Goal: Information Seeking & Learning: Learn about a topic

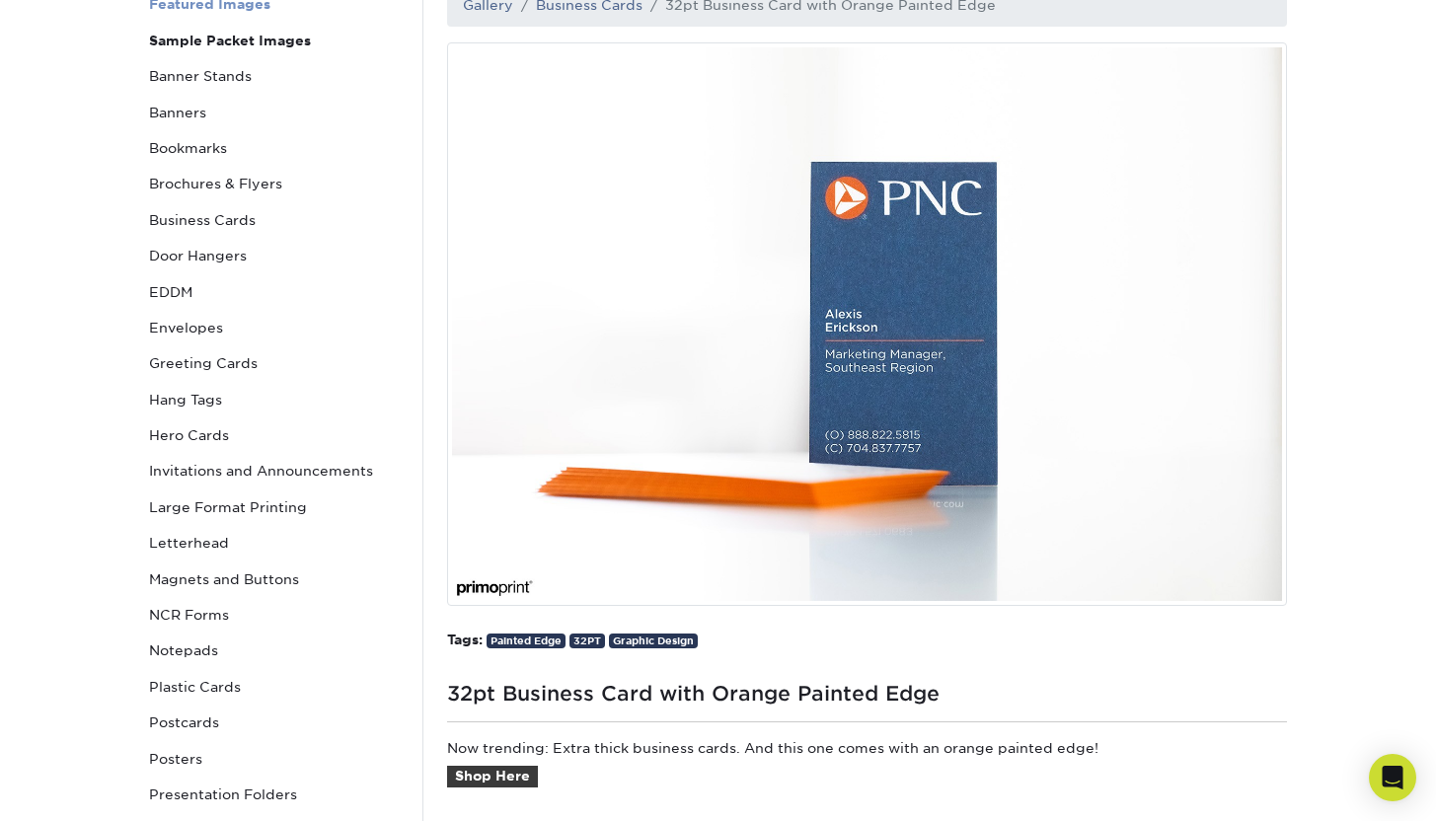
scroll to position [237, 0]
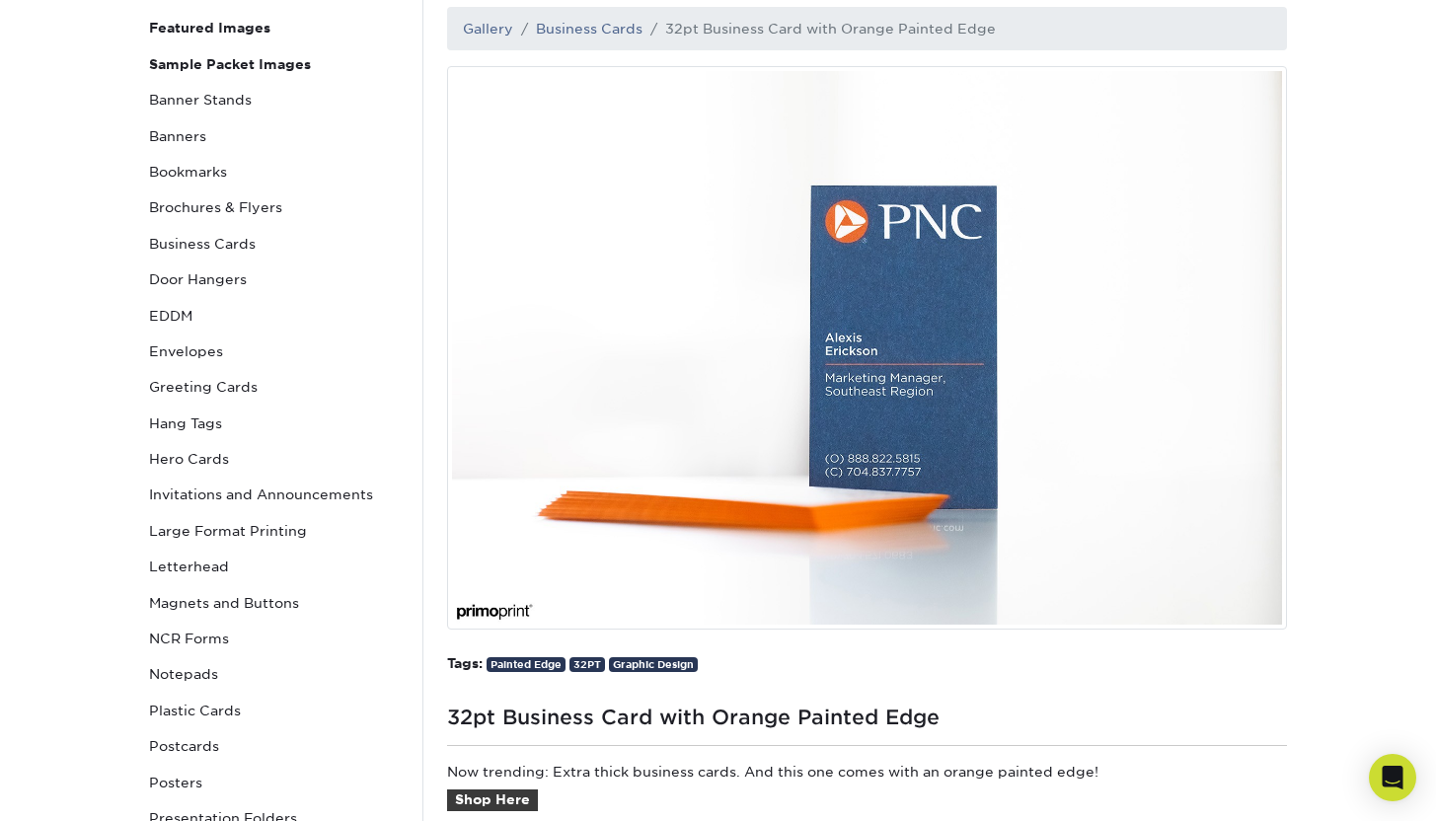
click at [723, 723] on h1 "32pt Business Card with Orange Painted Edge" at bounding box center [867, 714] width 840 height 32
click at [181, 256] on link "Business Cards" at bounding box center [274, 244] width 267 height 36
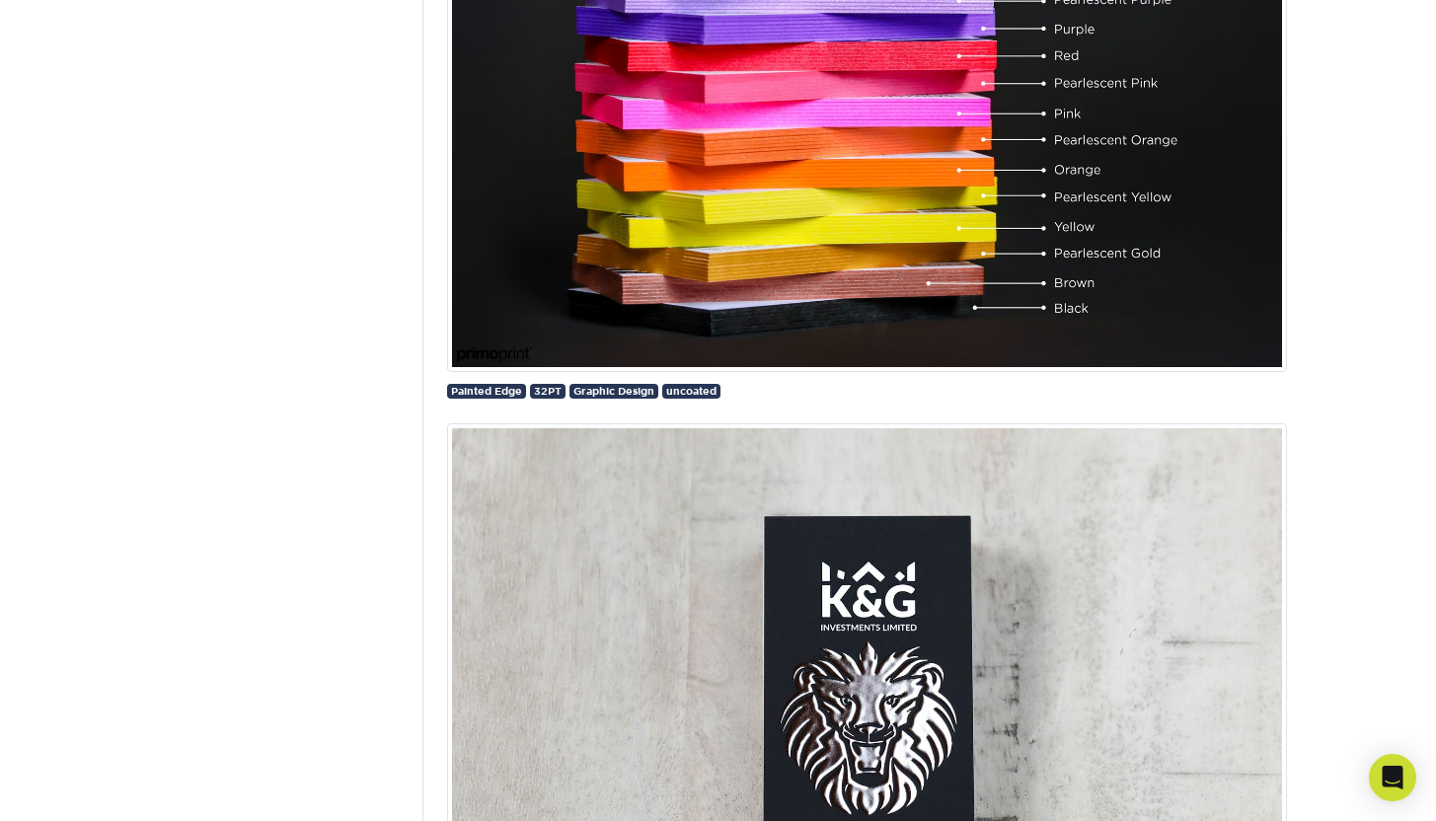
scroll to position [2361, 0]
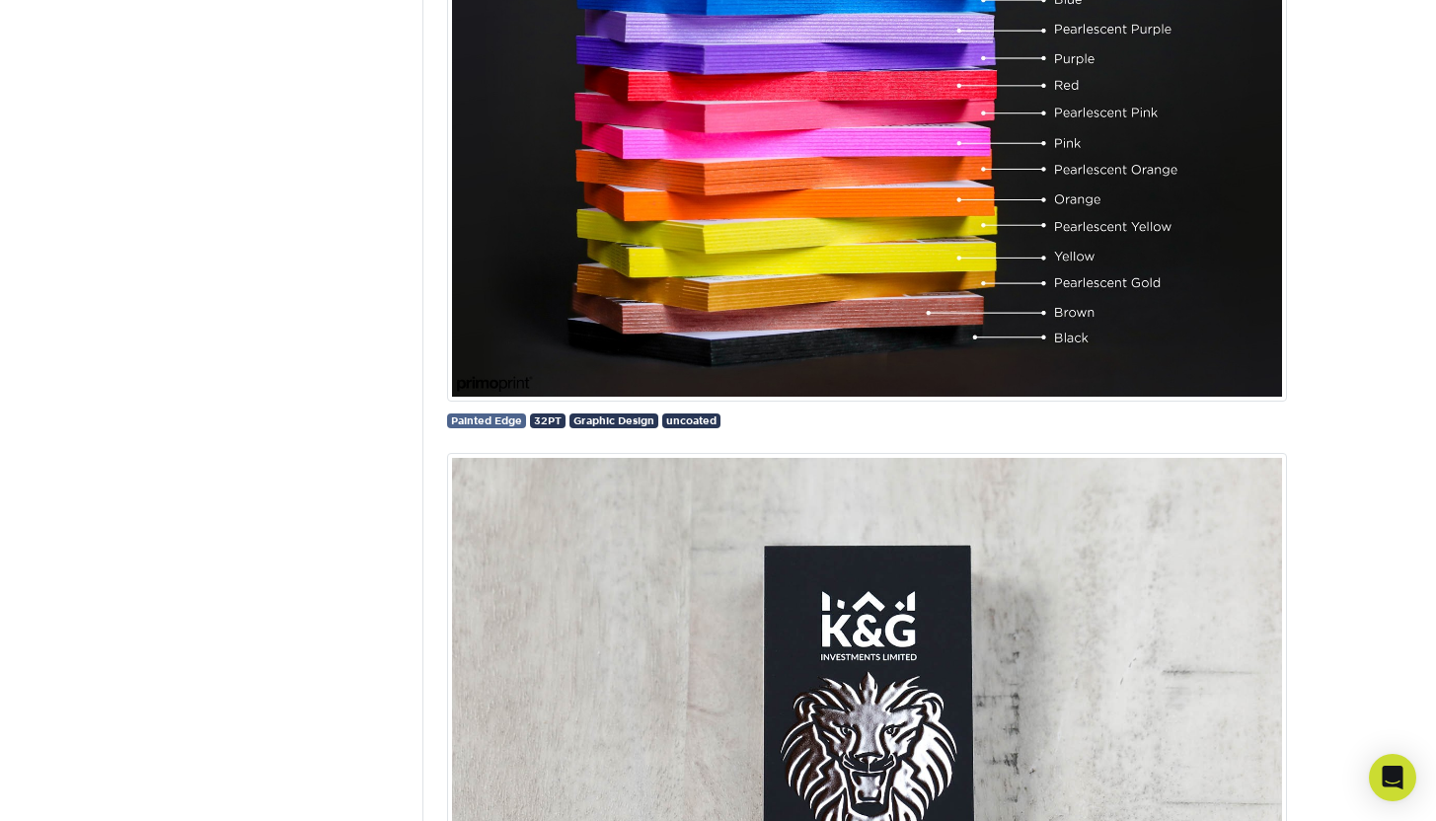
click at [501, 423] on span "Painted Edge" at bounding box center [486, 421] width 71 height 12
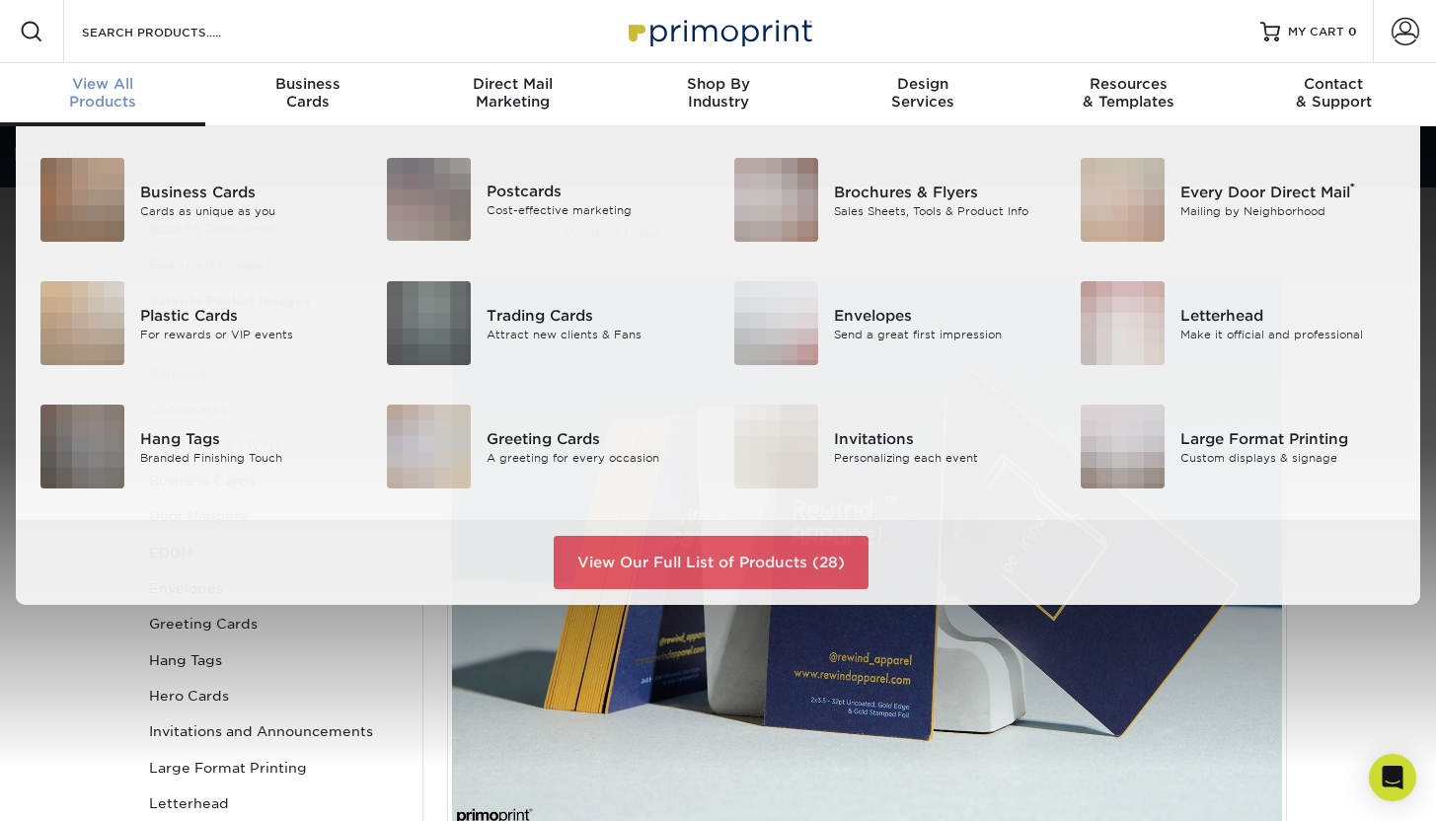
click at [136, 91] on span "View All" at bounding box center [102, 84] width 205 height 18
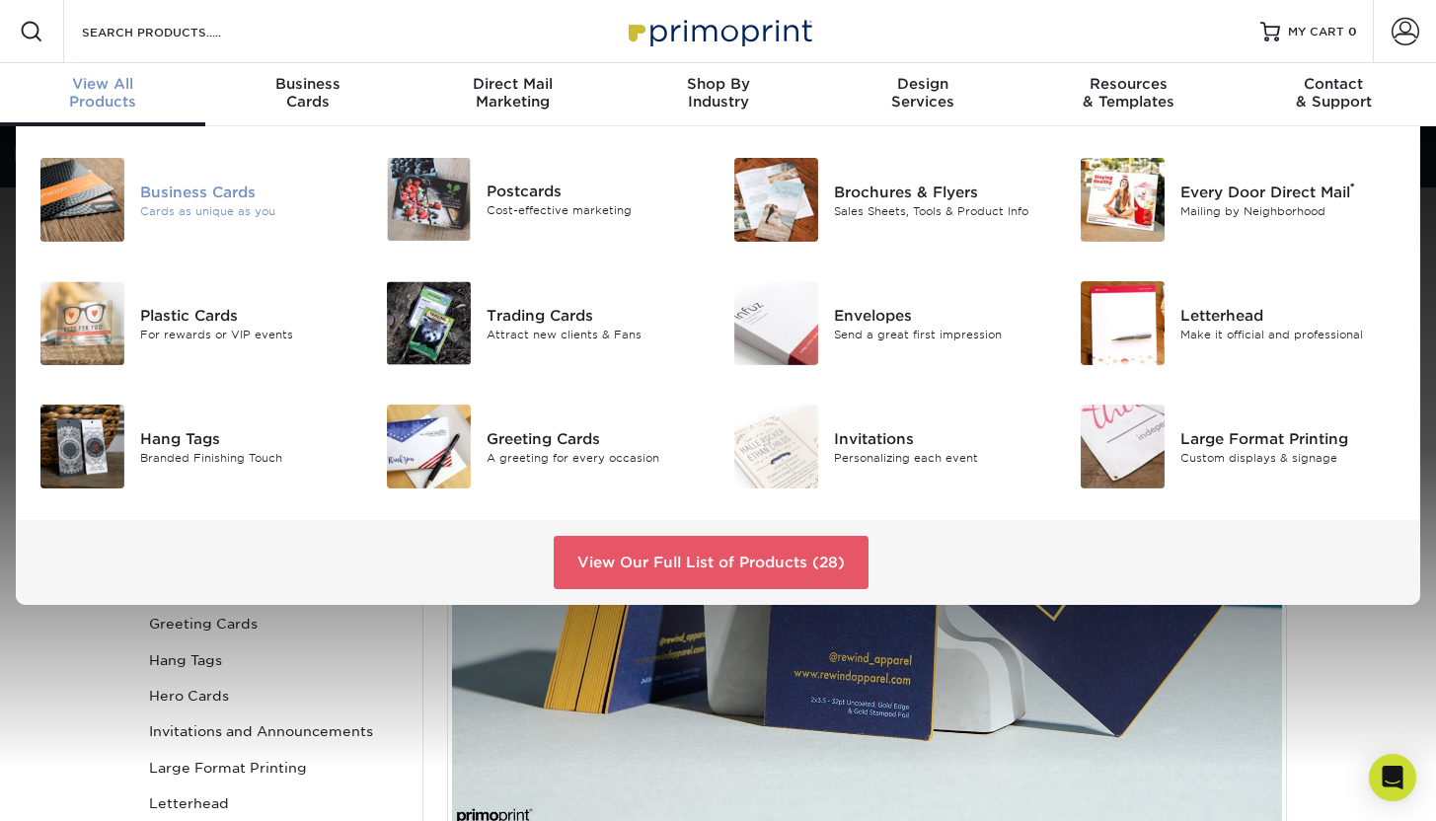
click at [183, 206] on div "Cards as unique as you" at bounding box center [248, 210] width 216 height 17
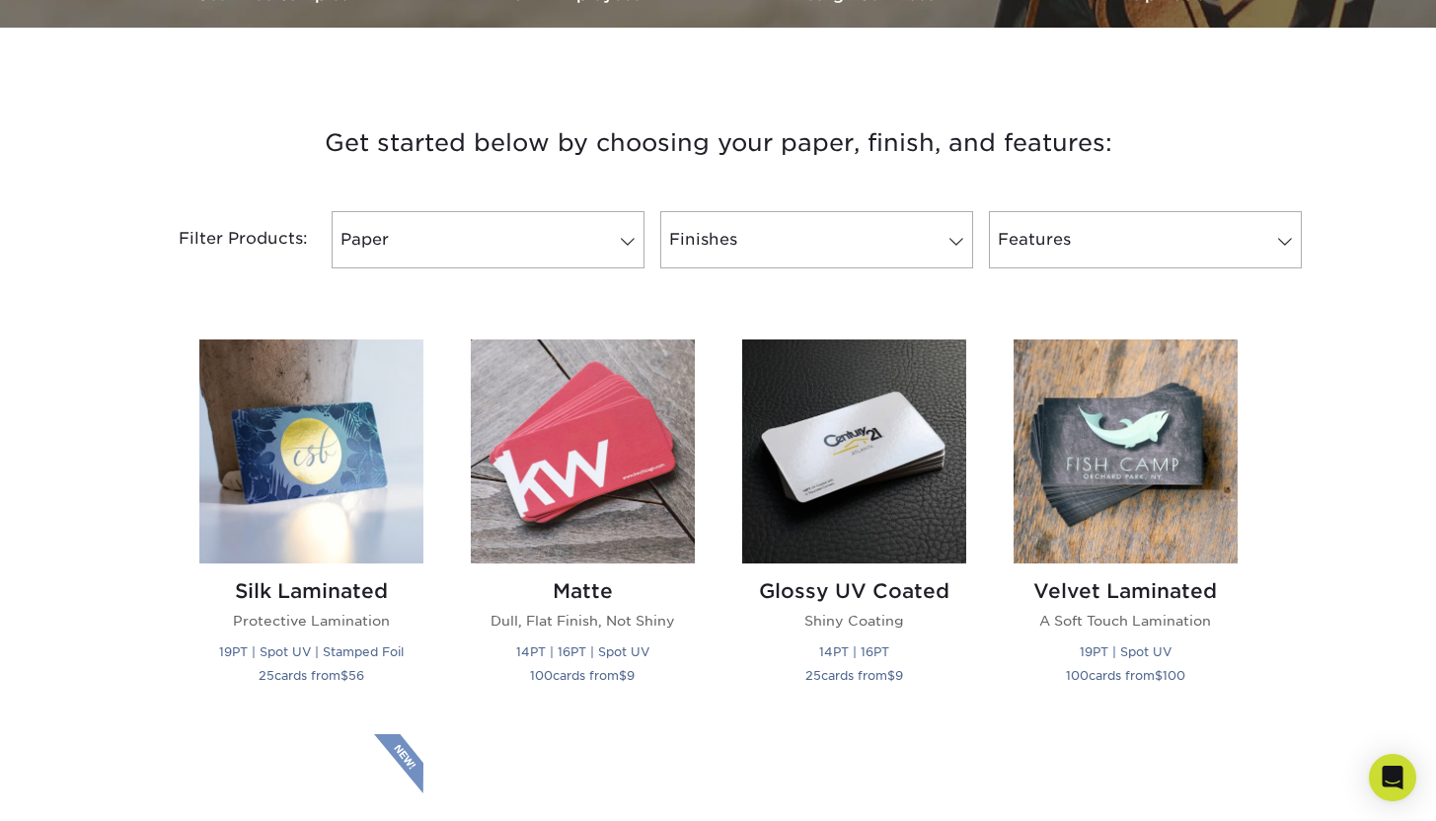
scroll to position [671, 0]
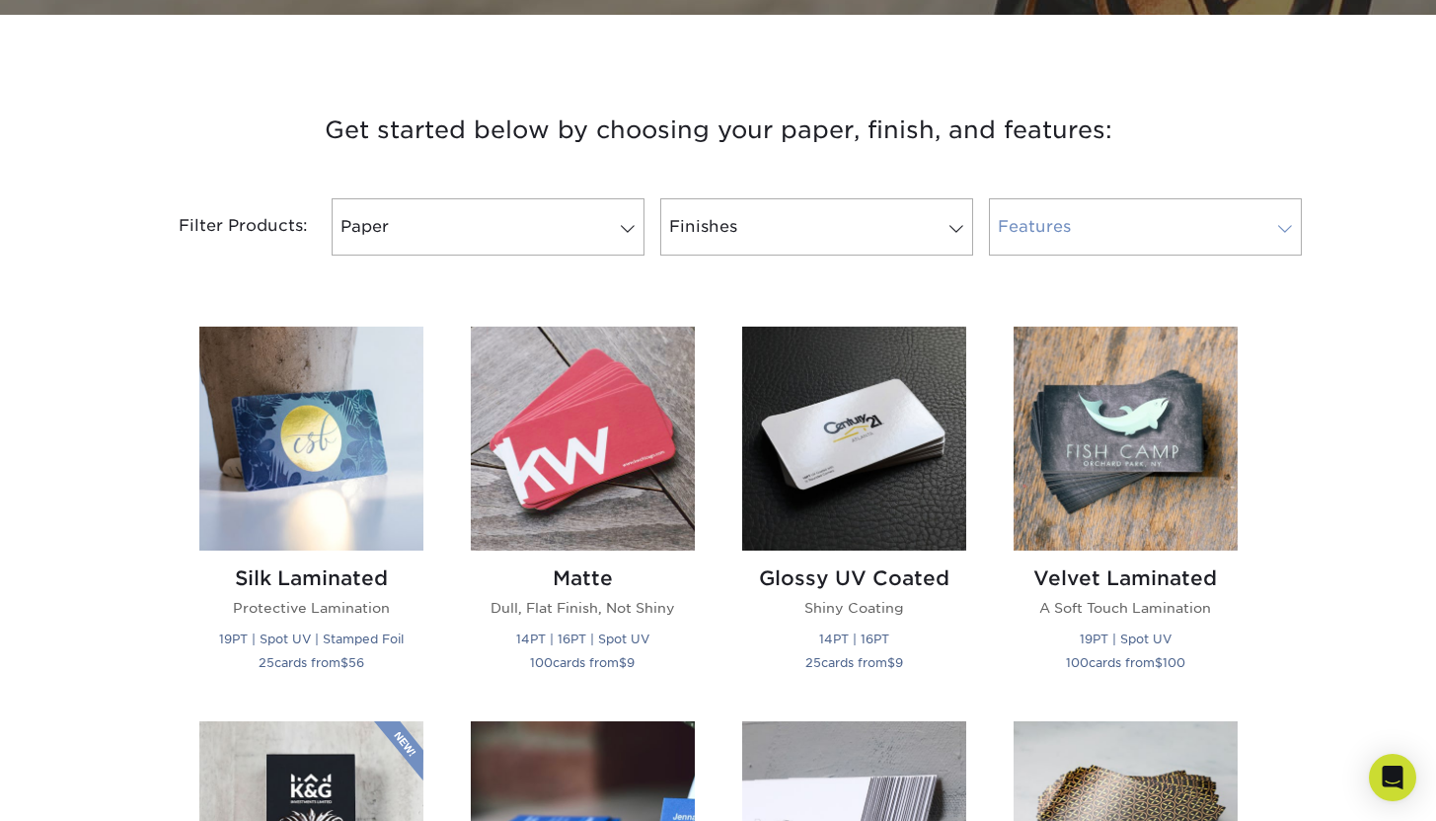
click at [1140, 237] on link "Features" at bounding box center [1145, 226] width 313 height 57
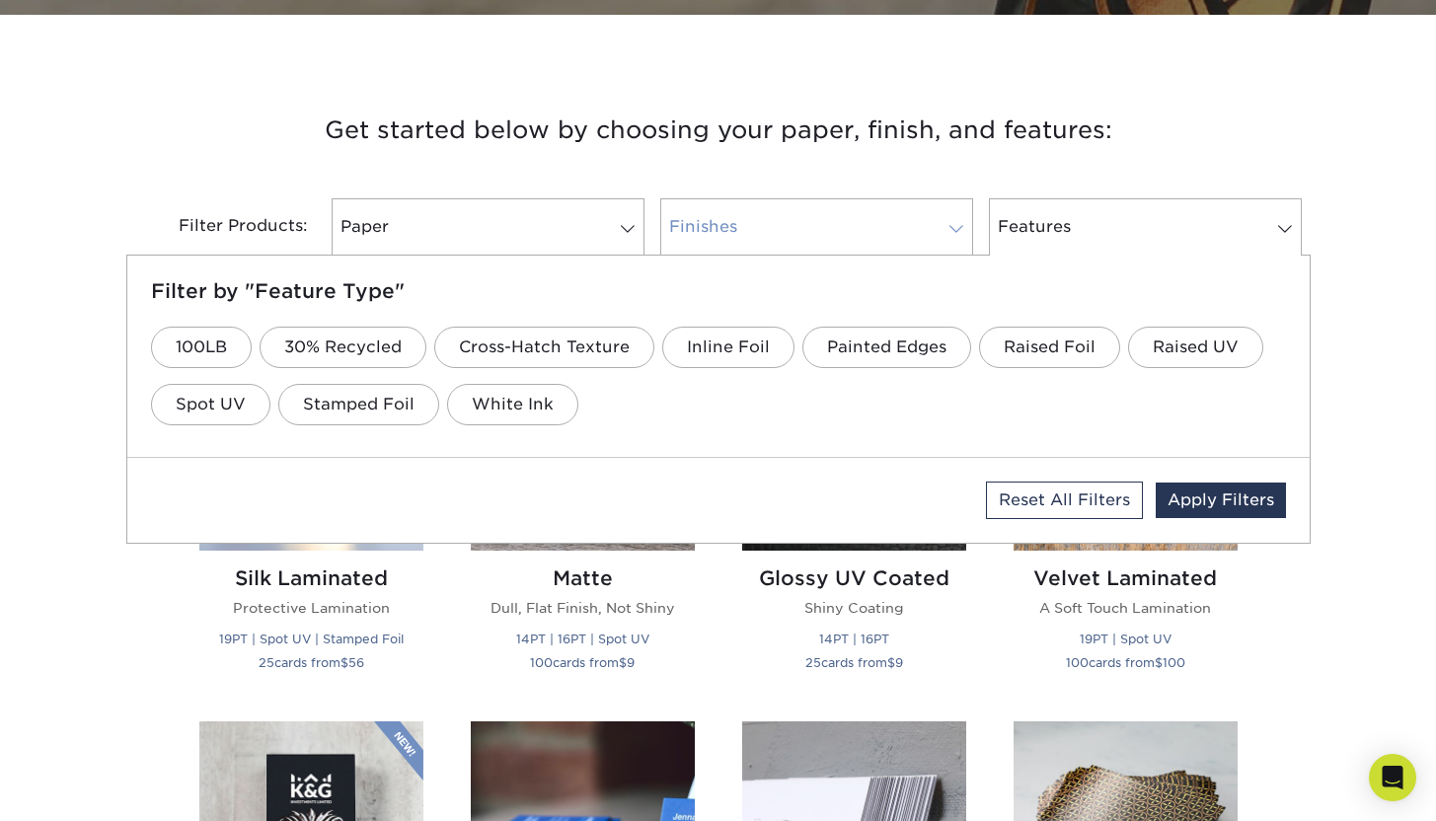
click at [804, 214] on link "Finishes" at bounding box center [816, 226] width 313 height 57
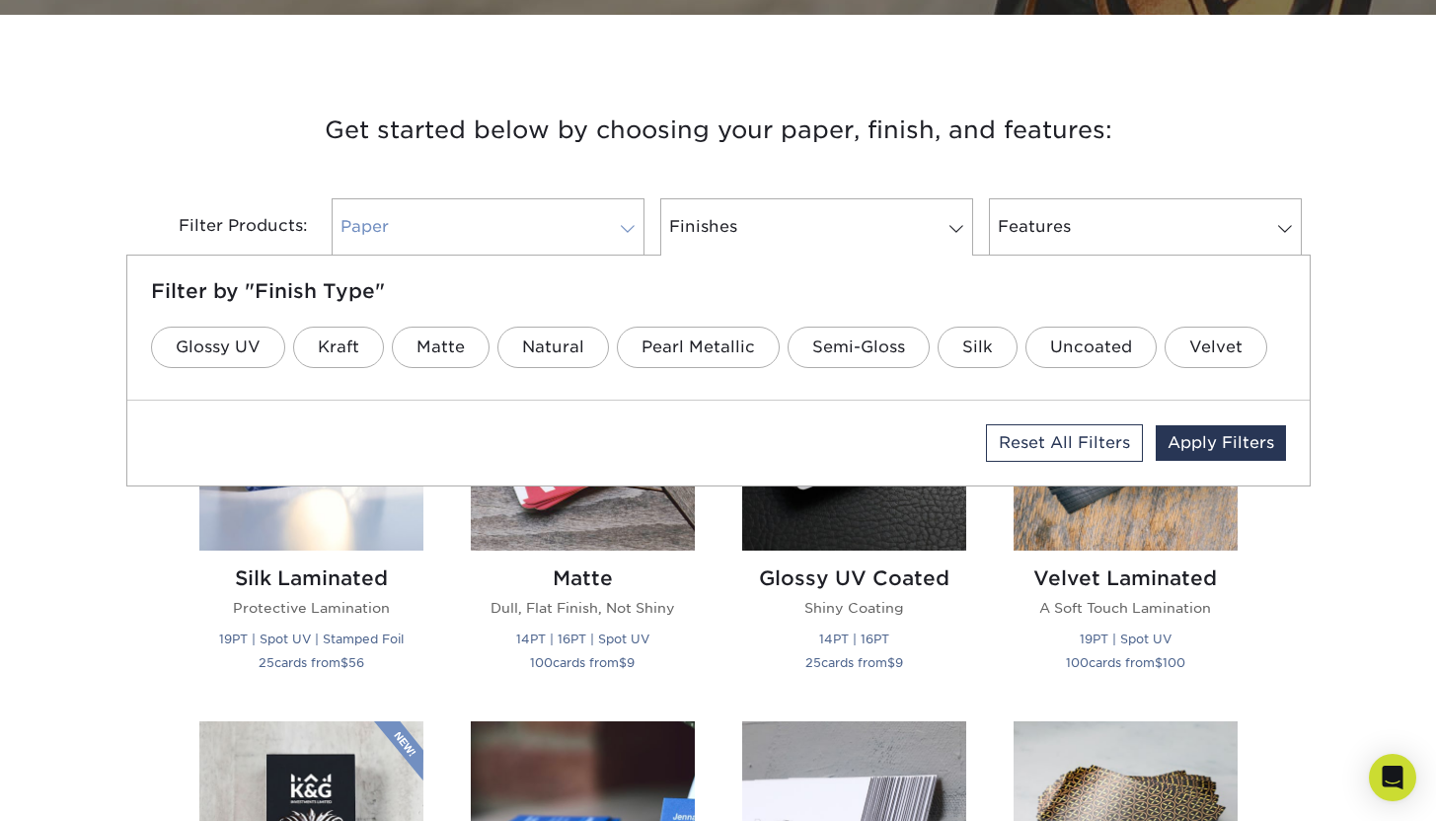
click at [446, 225] on link "Paper" at bounding box center [488, 226] width 313 height 57
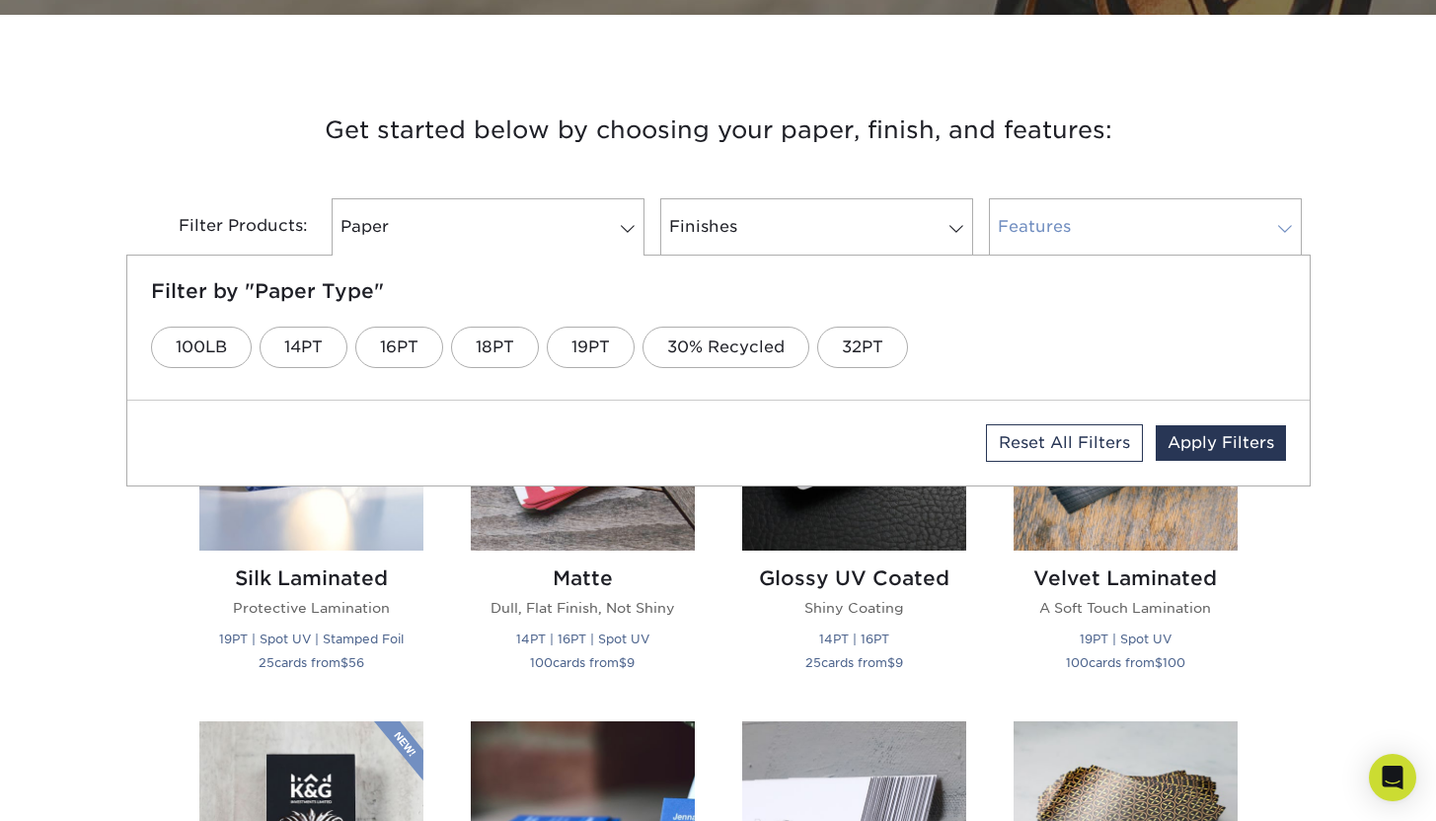
click at [1154, 233] on link "Features" at bounding box center [1145, 226] width 313 height 57
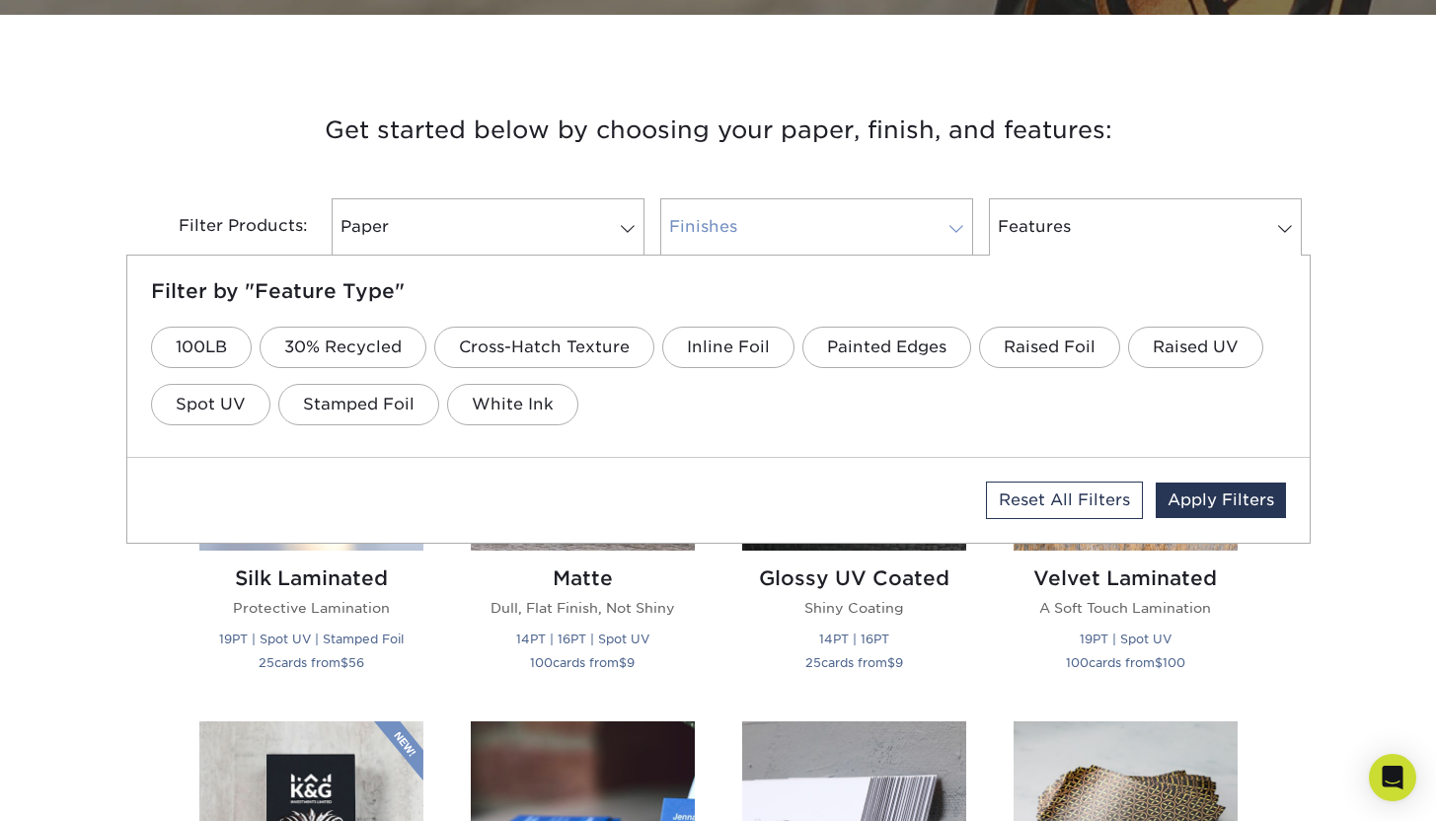
click at [878, 227] on link "Finishes" at bounding box center [816, 226] width 313 height 57
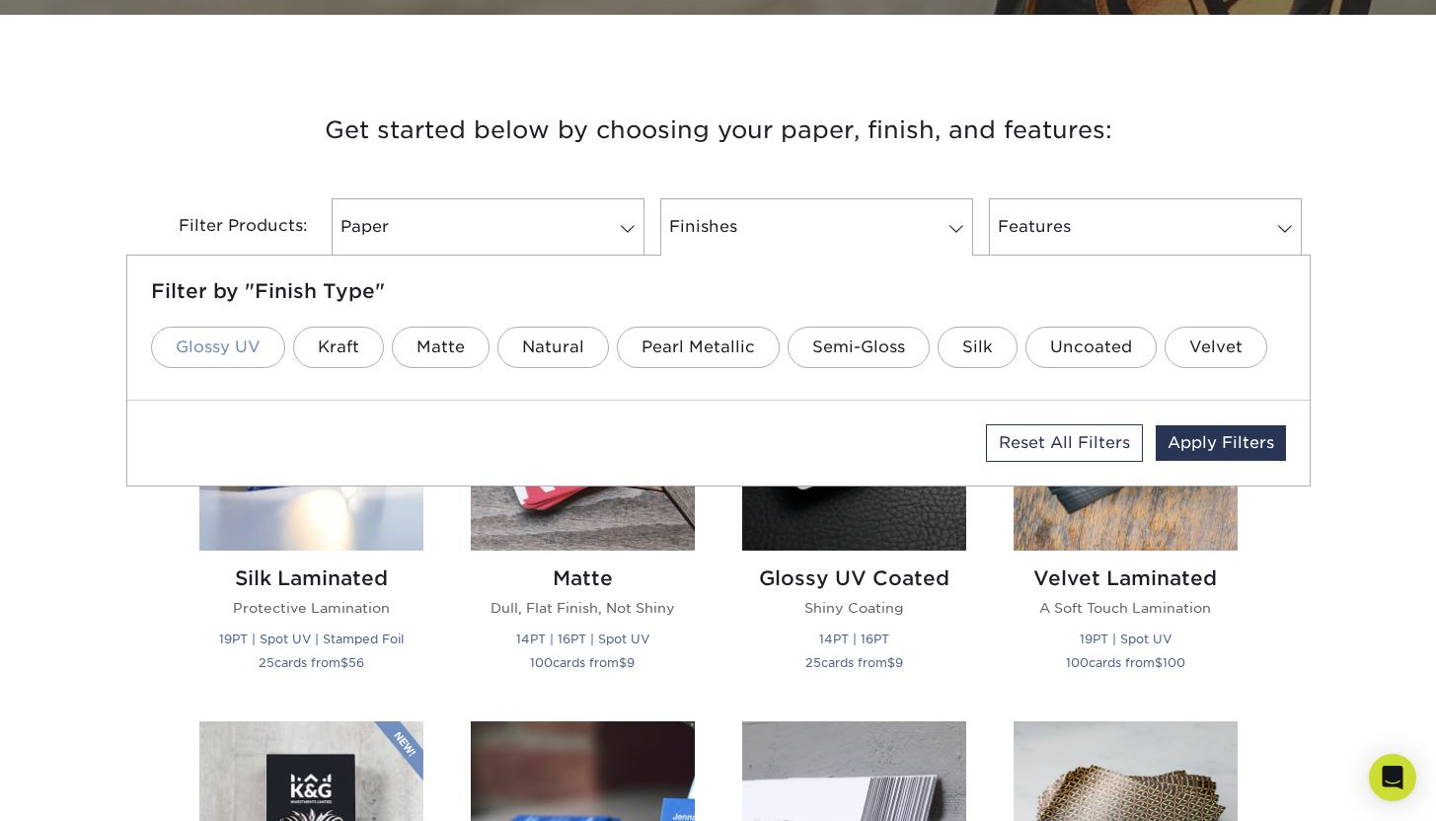
click at [205, 355] on link "Glossy UV" at bounding box center [218, 347] width 134 height 41
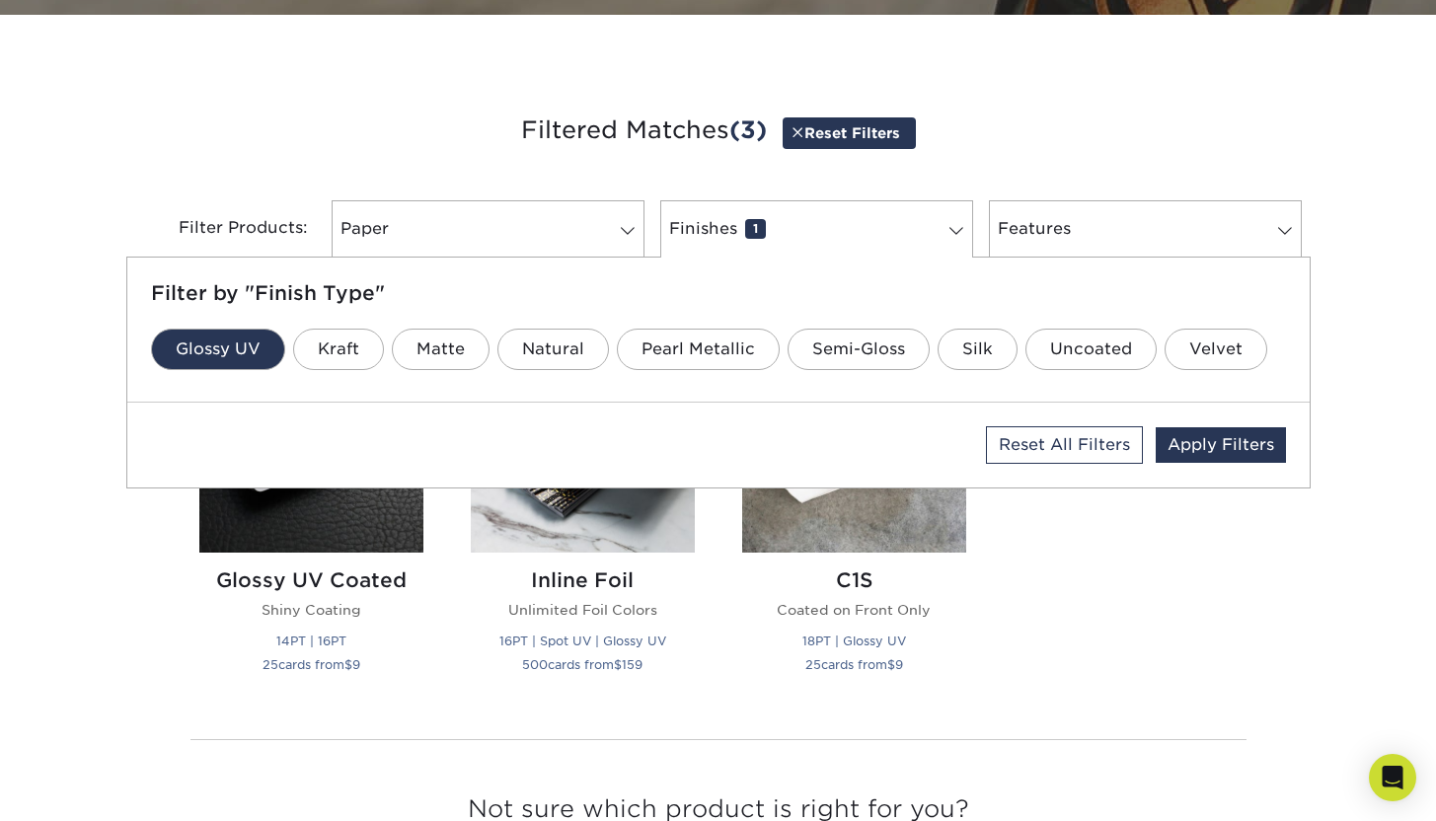
click at [205, 355] on link "Glossy UV" at bounding box center [218, 349] width 134 height 41
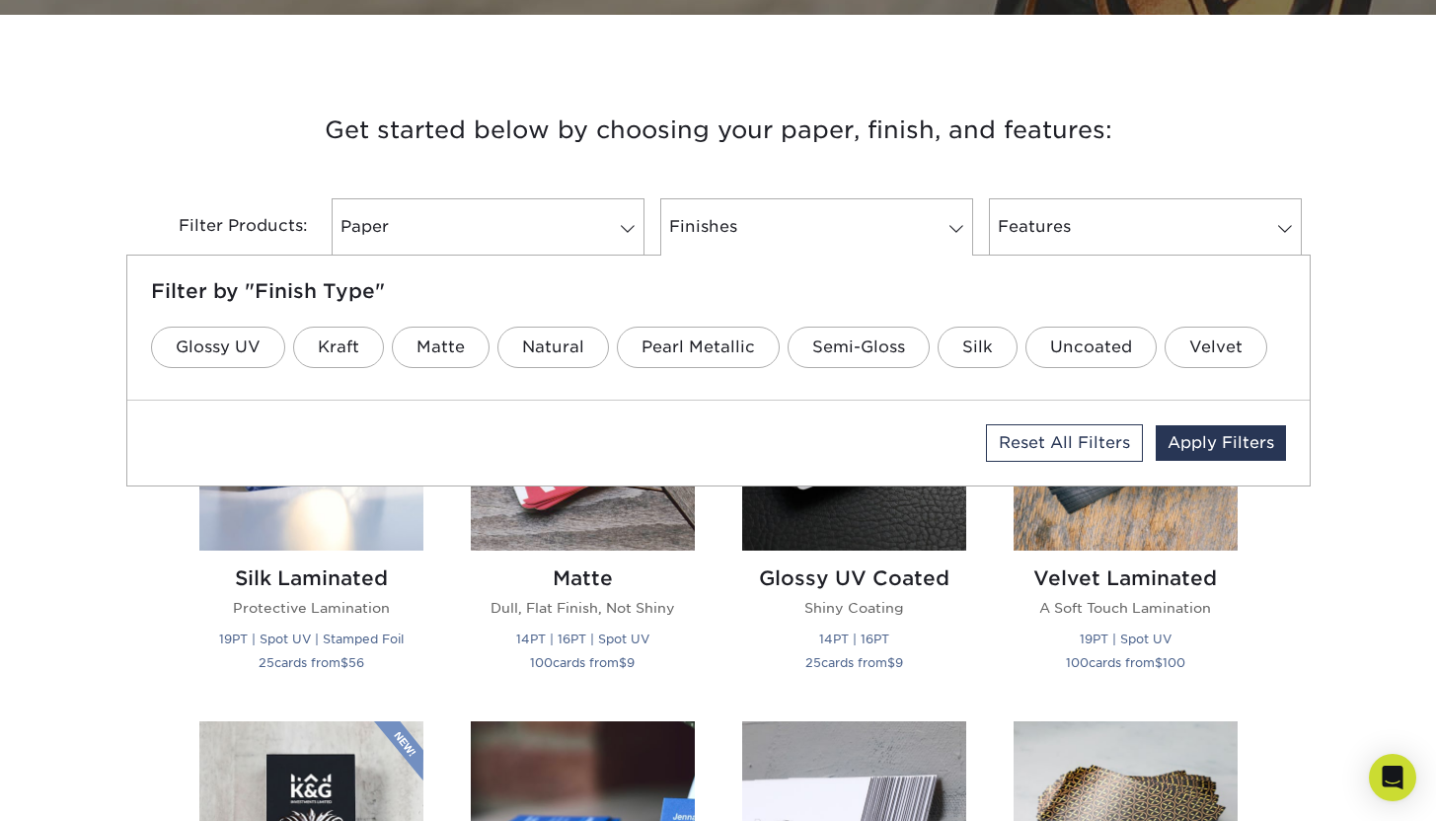
click at [547, 257] on div "Filter by "Finish Type" Glossy UV Kraft Matte Natural Pearl Metallic Semi-Gloss…" at bounding box center [718, 328] width 1183 height 144
click at [535, 228] on link "Paper 0" at bounding box center [488, 226] width 313 height 57
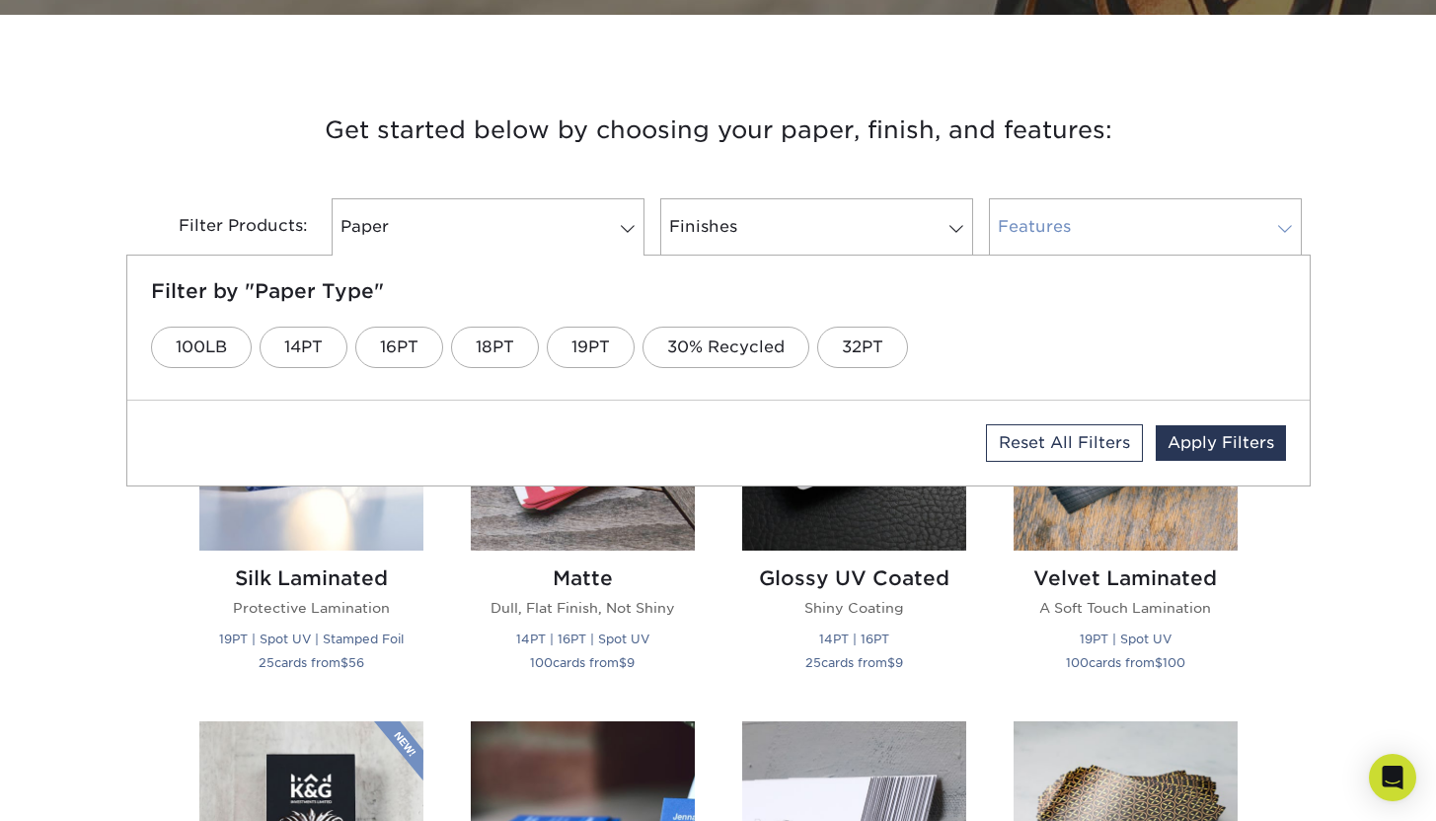
click at [1140, 224] on link "Features 0" at bounding box center [1145, 226] width 313 height 57
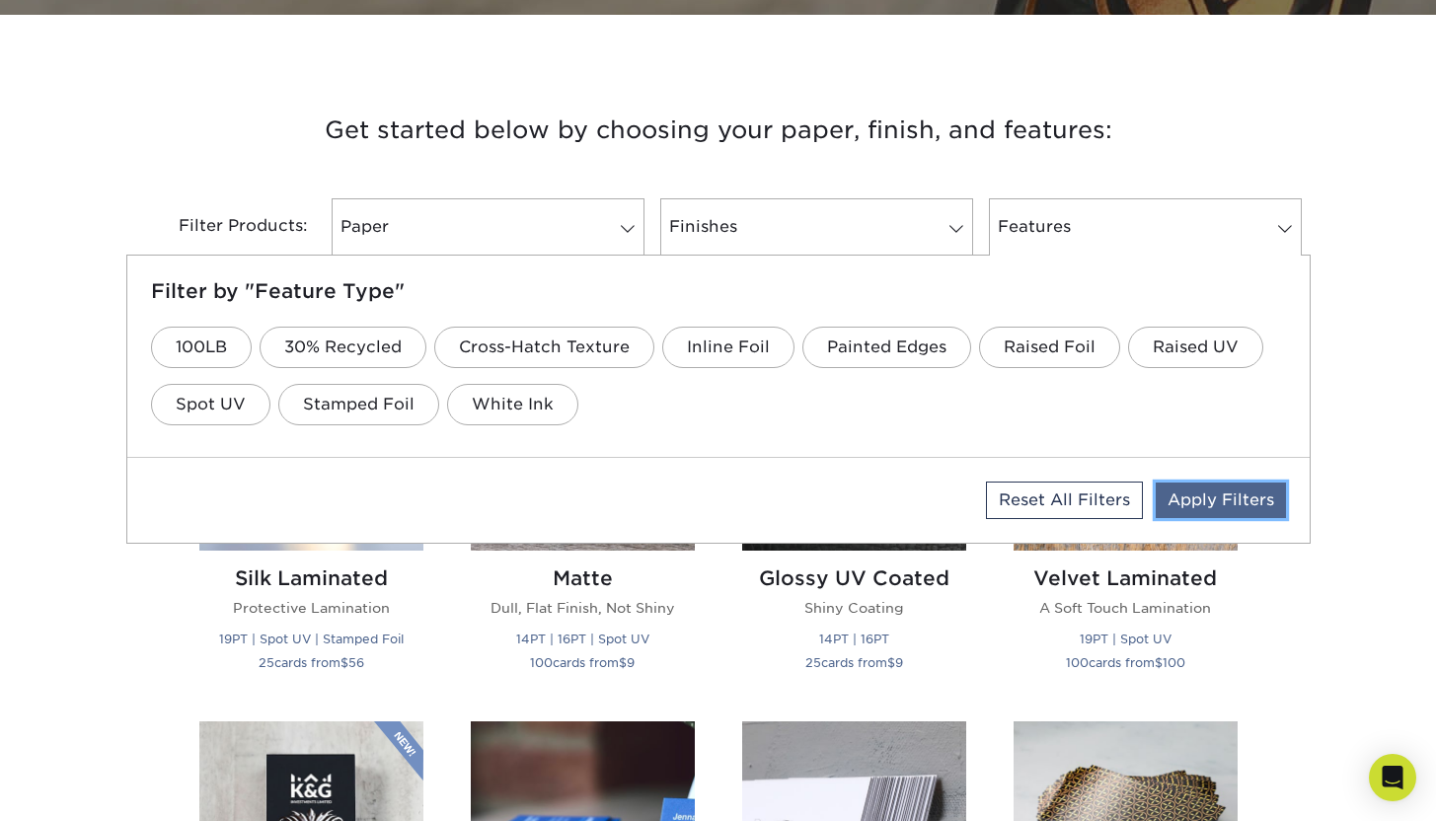
click at [1227, 494] on link "Apply Filters" at bounding box center [1221, 501] width 130 height 36
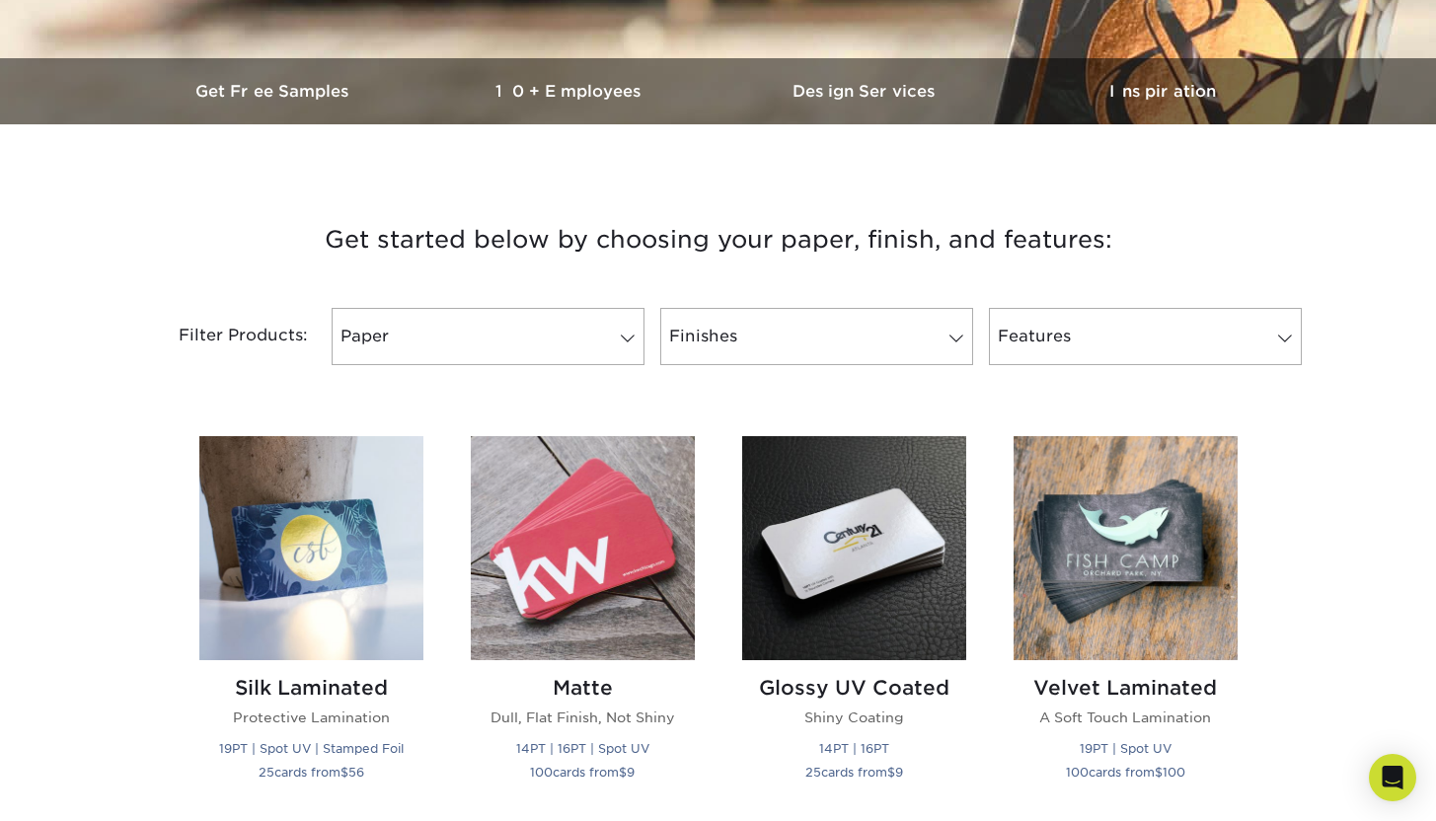
scroll to position [0, 0]
